Goal: Information Seeking & Learning: Learn about a topic

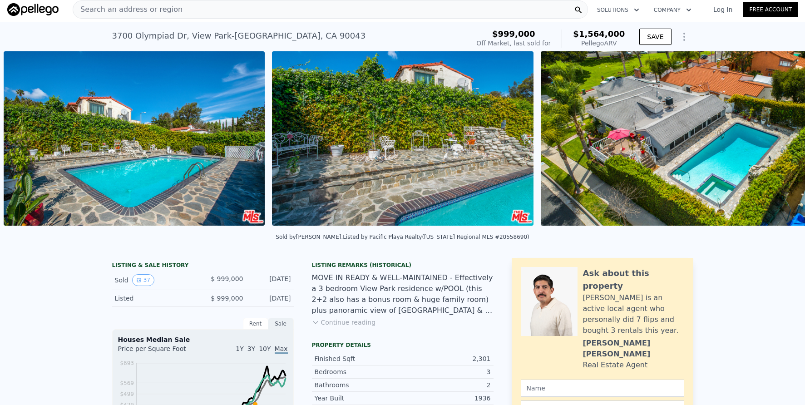
scroll to position [0, 8519]
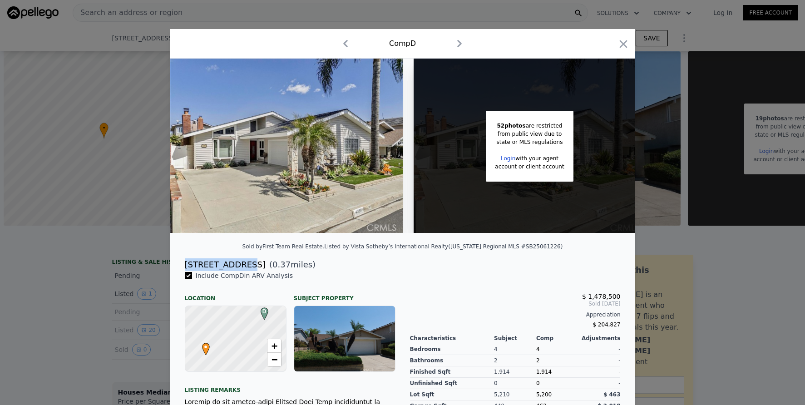
scroll to position [0, 4]
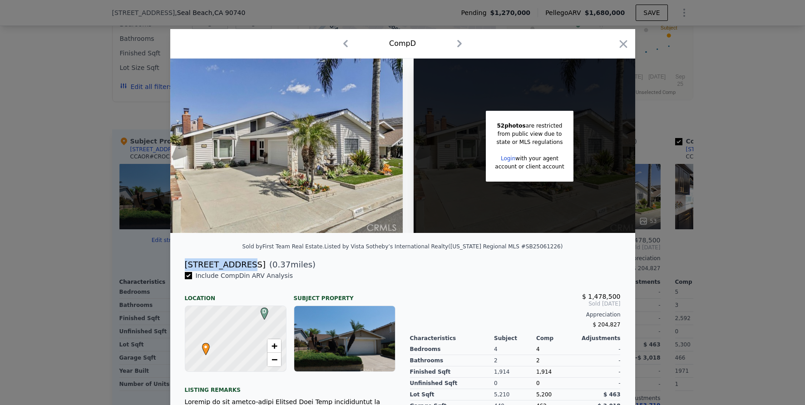
type input "4900"
type input "7665"
type input "$ 1,679,000"
type input "$ 203,020"
click at [338, 24] on div at bounding box center [402, 202] width 805 height 405
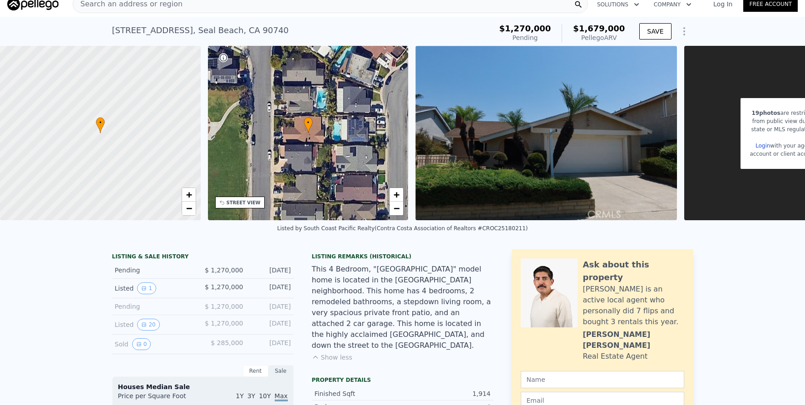
scroll to position [3, 0]
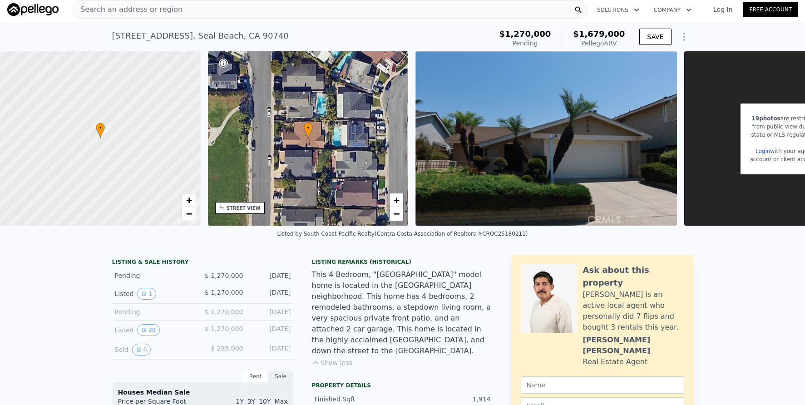
click at [250, 13] on div "Search an address or region" at bounding box center [330, 9] width 515 height 18
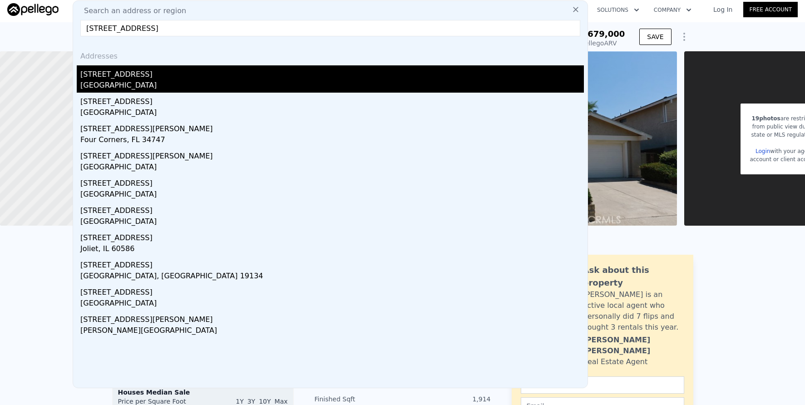
type input "[STREET_ADDRESS]"
click at [222, 67] on div "[STREET_ADDRESS]" at bounding box center [331, 72] width 503 height 15
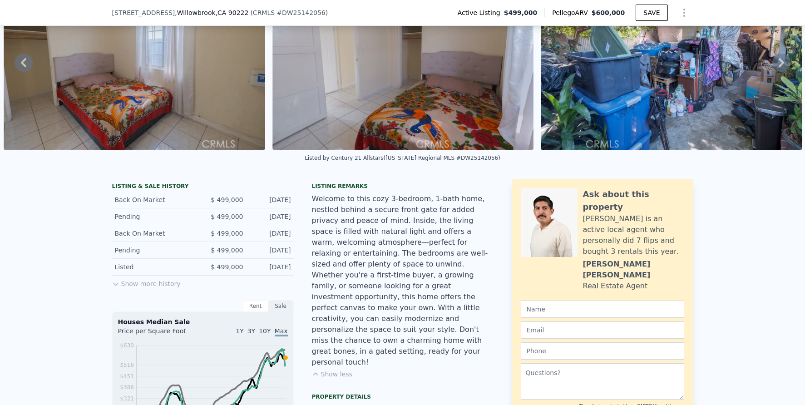
scroll to position [87, 0]
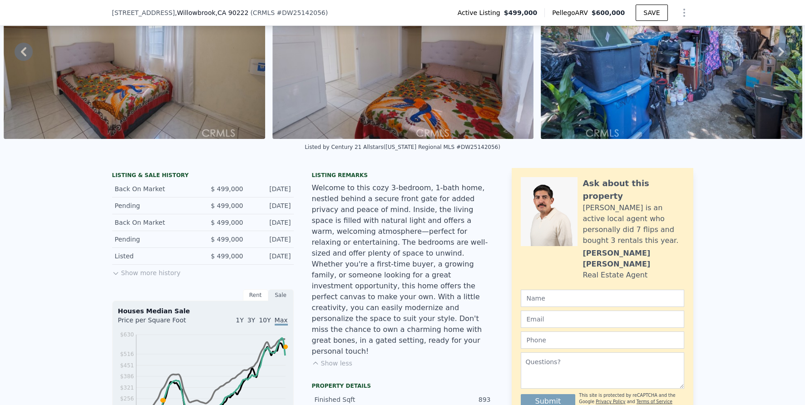
click at [342, 359] on button "Show less" at bounding box center [332, 363] width 40 height 9
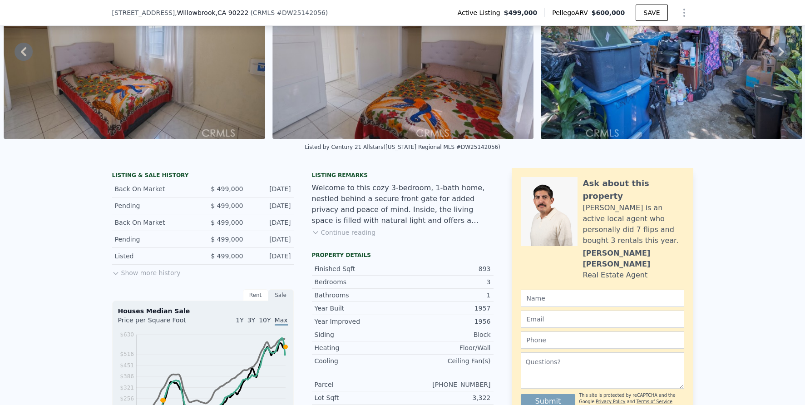
click at [352, 237] on button "Continue reading" at bounding box center [344, 232] width 64 height 9
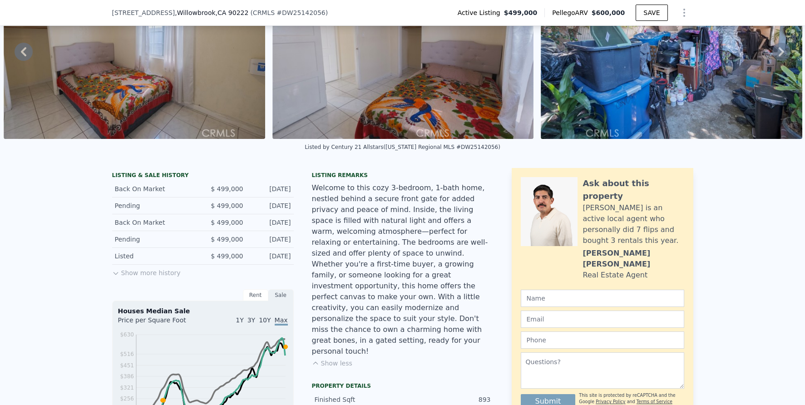
click at [144, 277] on button "Show more history" at bounding box center [146, 271] width 69 height 13
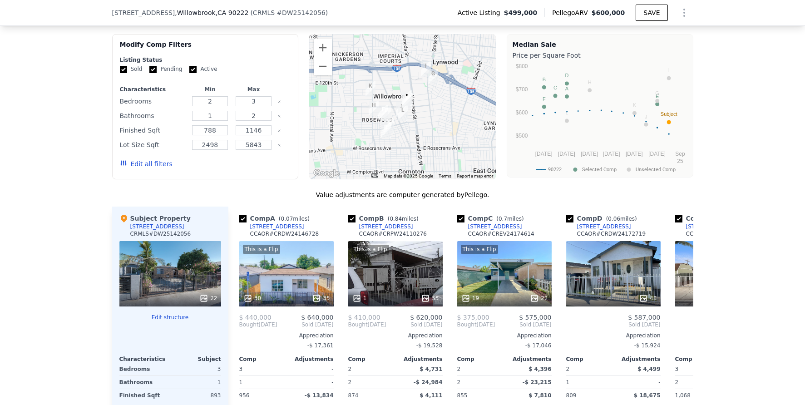
scroll to position [882, 0]
click at [322, 54] on button "Zoom in" at bounding box center [323, 48] width 18 height 18
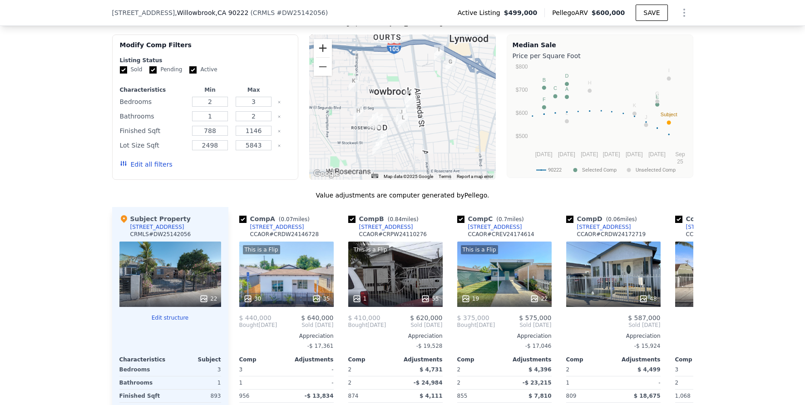
click at [322, 54] on button "Zoom in" at bounding box center [323, 48] width 18 height 18
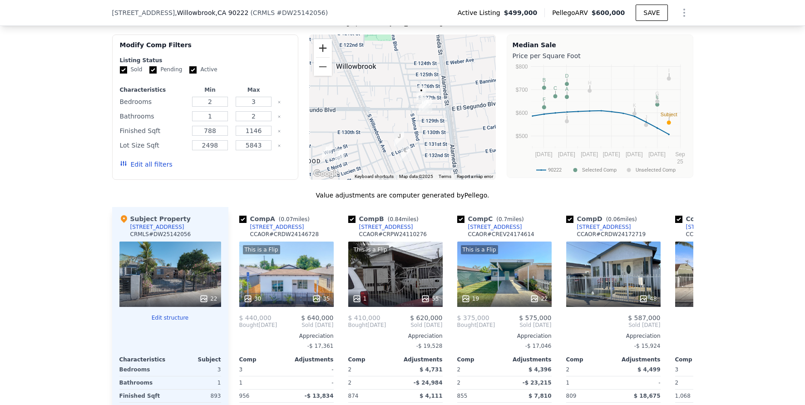
click at [322, 54] on button "Zoom in" at bounding box center [323, 48] width 18 height 18
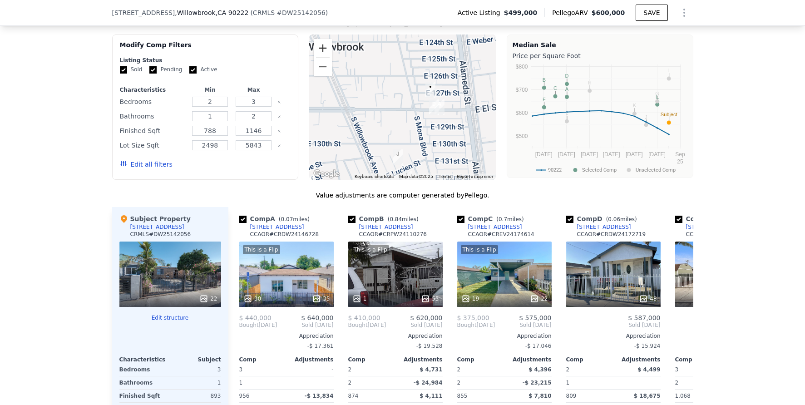
click at [322, 54] on button "Zoom in" at bounding box center [323, 48] width 18 height 18
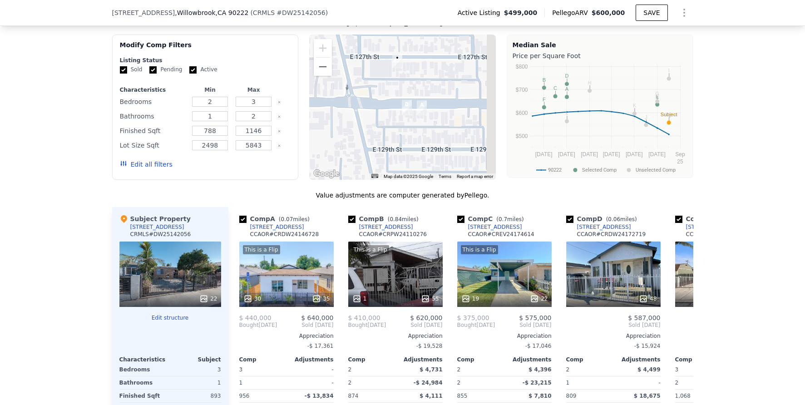
drag, startPoint x: 409, startPoint y: 107, endPoint x: 340, endPoint y: 98, distance: 70.0
click at [340, 98] on div at bounding box center [402, 106] width 187 height 145
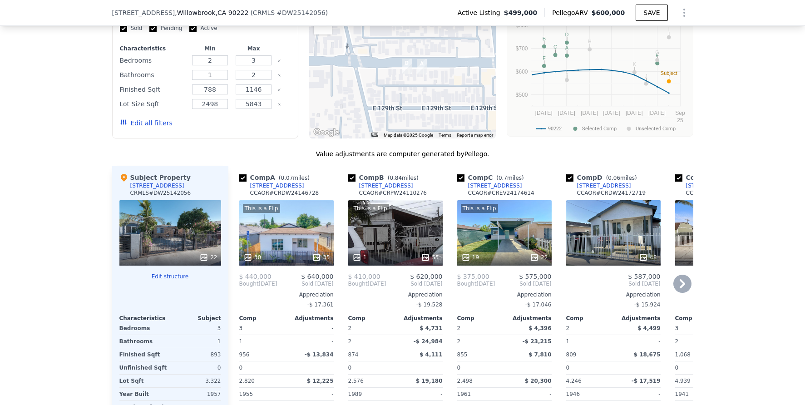
scroll to position [942, 0]
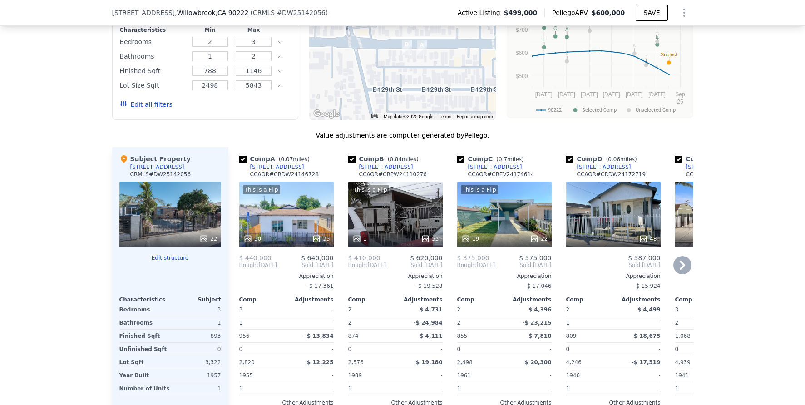
click at [680, 270] on icon at bounding box center [682, 265] width 5 height 9
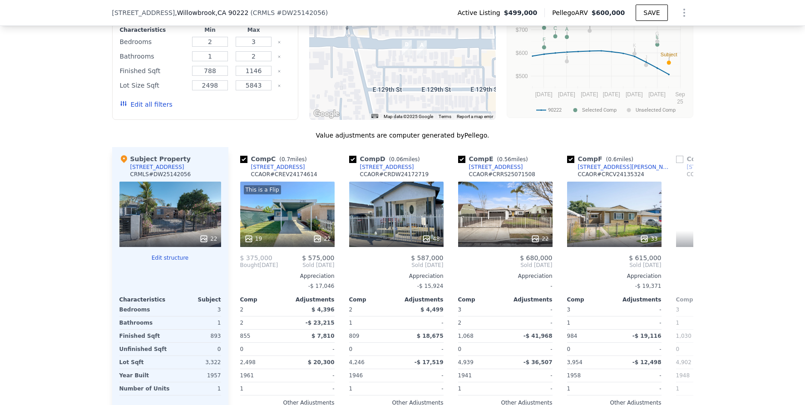
scroll to position [0, 218]
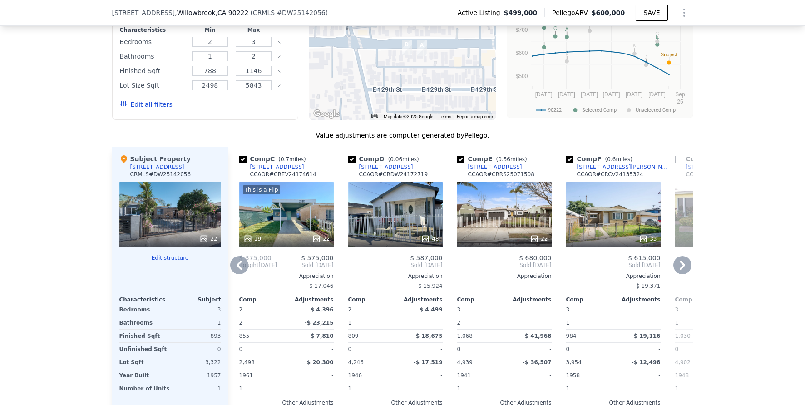
click at [679, 274] on icon at bounding box center [682, 265] width 18 height 18
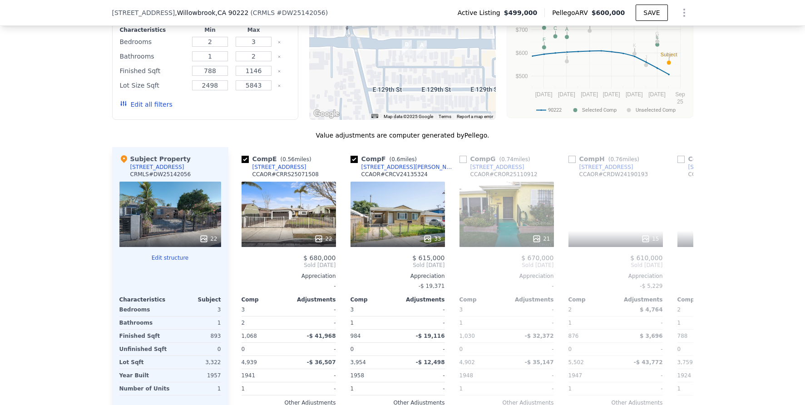
scroll to position [0, 436]
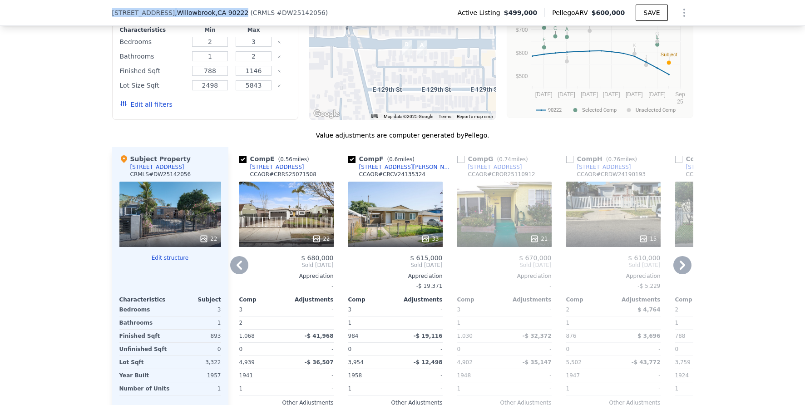
drag, startPoint x: 109, startPoint y: 11, endPoint x: 217, endPoint y: 17, distance: 108.7
click at [217, 17] on div "[STREET_ADDRESS] ( CRMLS # DW25142056 ) Active Listing $499,000 Pellego ARV $60…" at bounding box center [402, 12] width 581 height 25
copy div "[STREET_ADDRESS]"
